Goal: Task Accomplishment & Management: Manage account settings

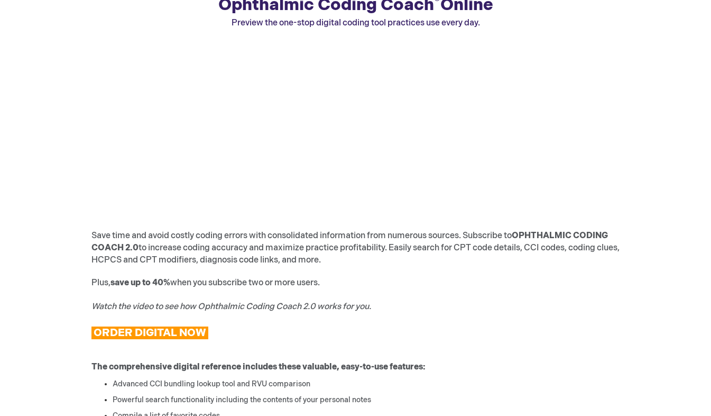
scroll to position [164, 0]
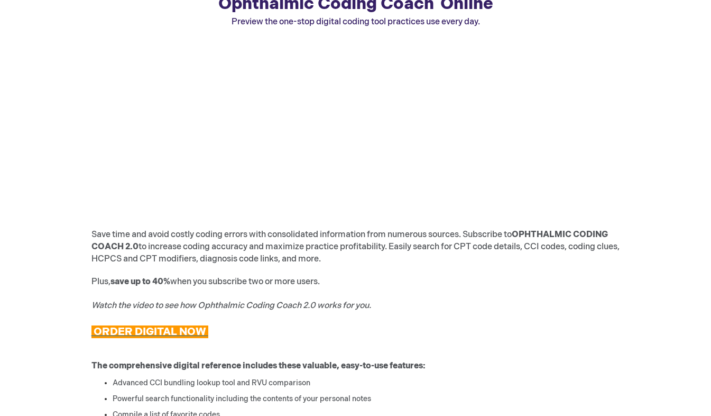
click at [155, 329] on span "ORDER DIGITAL NOW" at bounding box center [150, 331] width 113 height 13
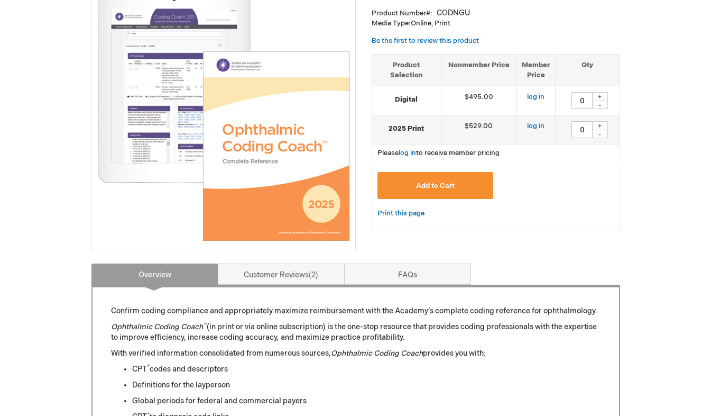
scroll to position [118, 0]
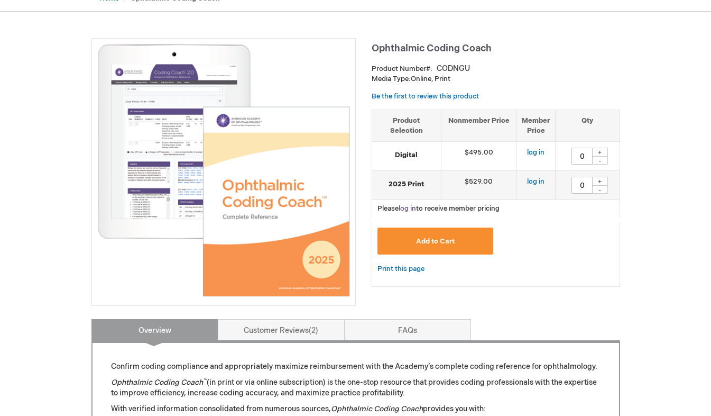
click at [408, 206] on link "log in" at bounding box center [407, 208] width 17 height 8
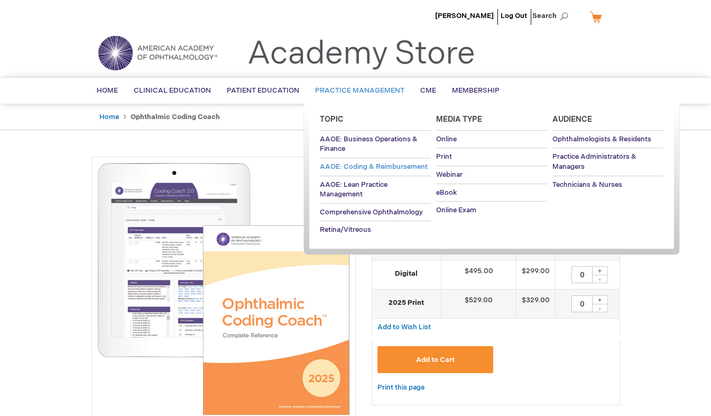
click at [353, 168] on span "AAOE: Coding & Reimbursement" at bounding box center [374, 166] width 108 height 8
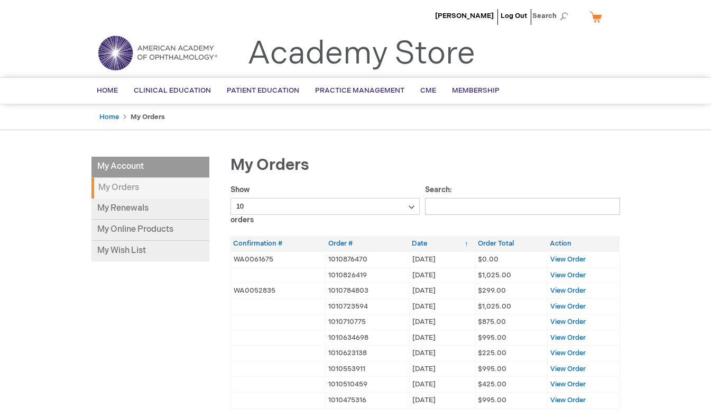
click at [131, 187] on strong "My Orders" at bounding box center [150, 188] width 118 height 21
click at [158, 232] on link "My Online Products" at bounding box center [150, 229] width 118 height 21
click at [135, 187] on strong "My Orders" at bounding box center [150, 188] width 118 height 21
